Goal: Task Accomplishment & Management: Use online tool/utility

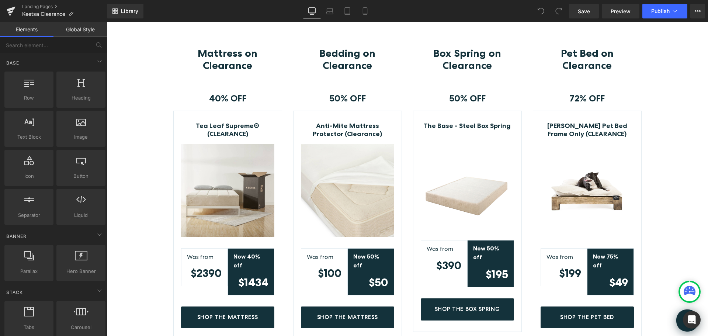
scroll to position [258, 0]
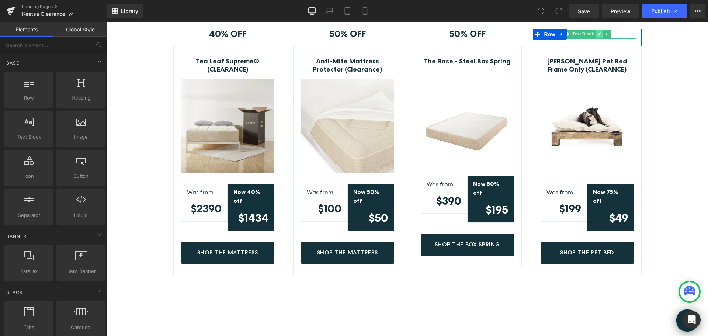
click at [598, 34] on icon at bounding box center [600, 34] width 4 height 4
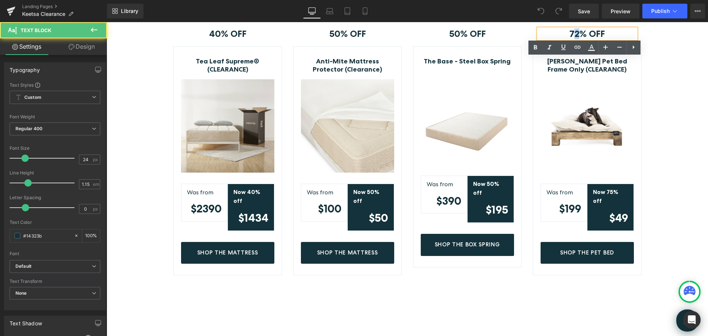
click at [573, 33] on strong "72% OFF" at bounding box center [587, 33] width 35 height 11
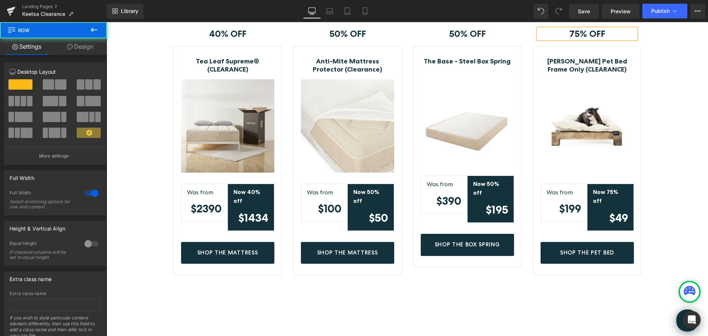
click at [676, 73] on div "Mattress on Clearance Heading Row 40% OFF Text Block Row Tea Leaf Supreme® (CLE…" at bounding box center [408, 314] width 602 height 663
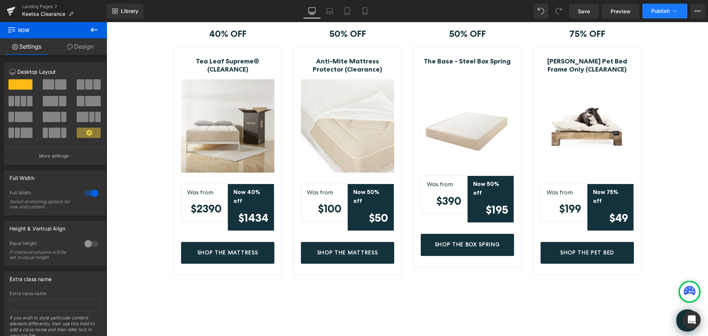
click at [656, 13] on span "Publish" at bounding box center [661, 11] width 18 height 6
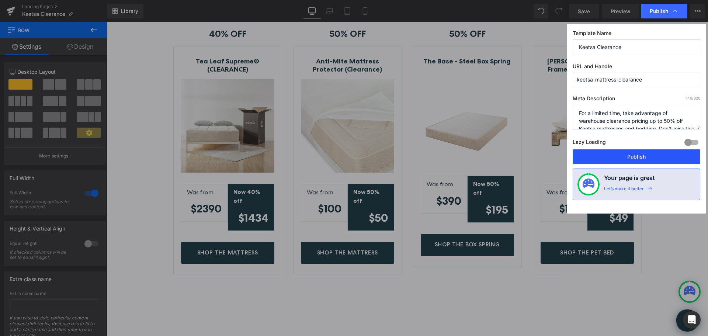
click at [634, 159] on button "Publish" at bounding box center [637, 156] width 128 height 15
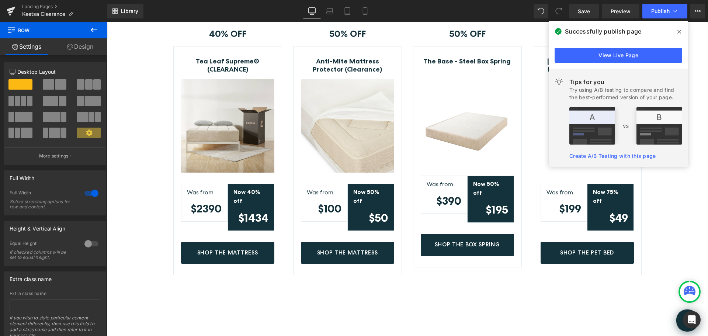
click at [681, 32] on icon at bounding box center [680, 32] width 4 height 6
